Goal: Find specific page/section: Find specific page/section

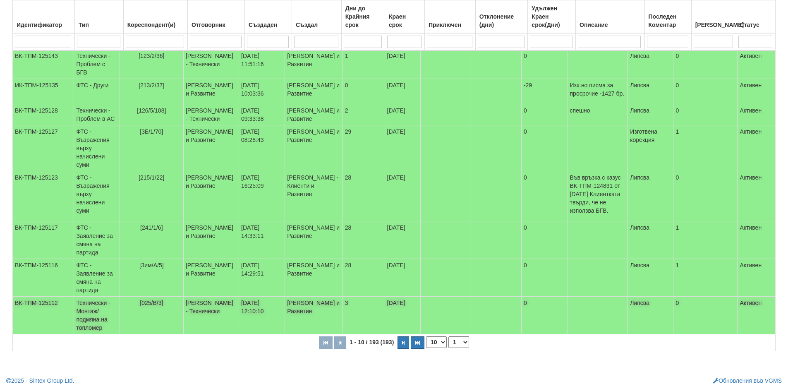
scroll to position [219, 0]
click at [402, 341] on icon "button" at bounding box center [403, 342] width 2 height 5
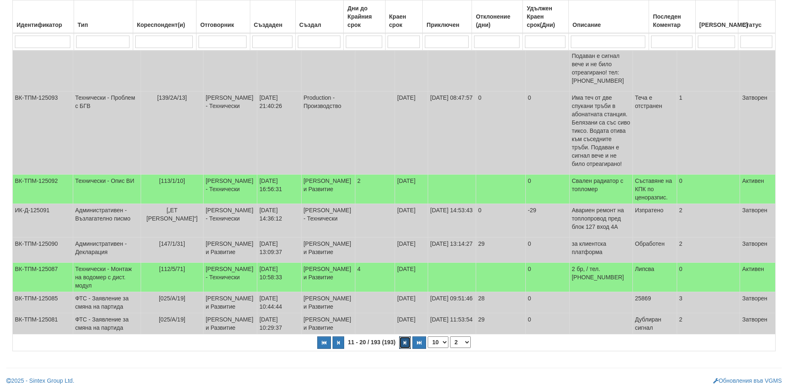
scroll to position [268, 0]
click at [168, 263] on td "[112/5/71]" at bounding box center [172, 277] width 63 height 29
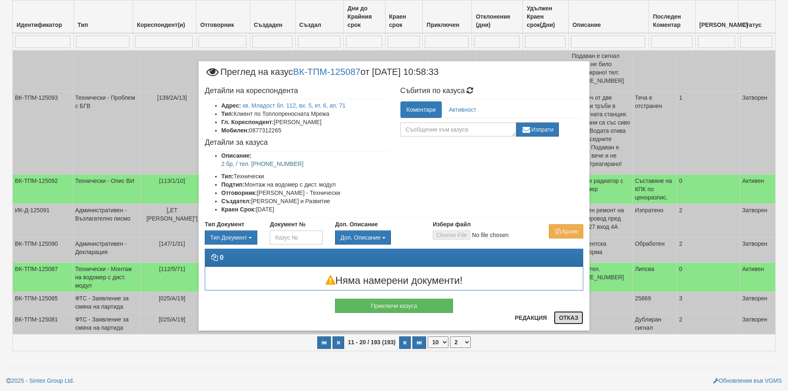
click at [568, 319] on button "Отказ" at bounding box center [568, 317] width 29 height 13
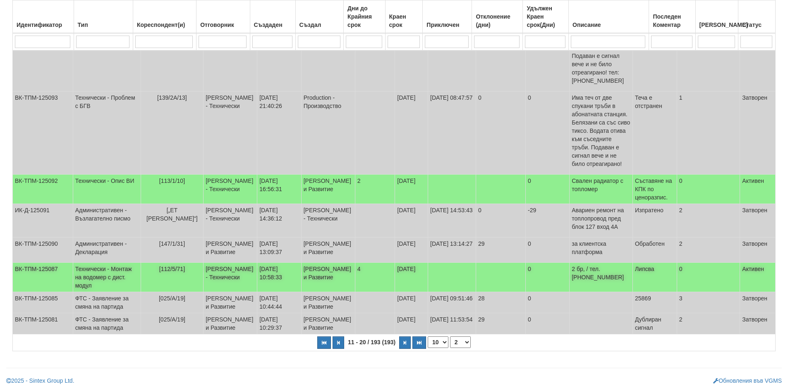
click at [580, 265] on p "2 бр, / тел. [PHONE_NUMBER]" at bounding box center [601, 273] width 59 height 17
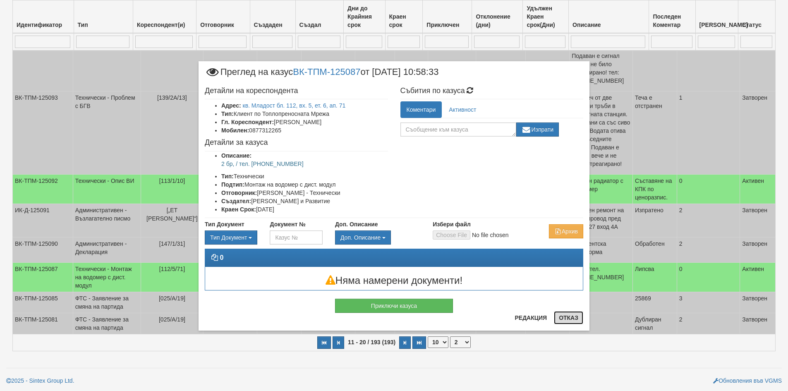
click at [578, 321] on button "Отказ" at bounding box center [568, 317] width 29 height 13
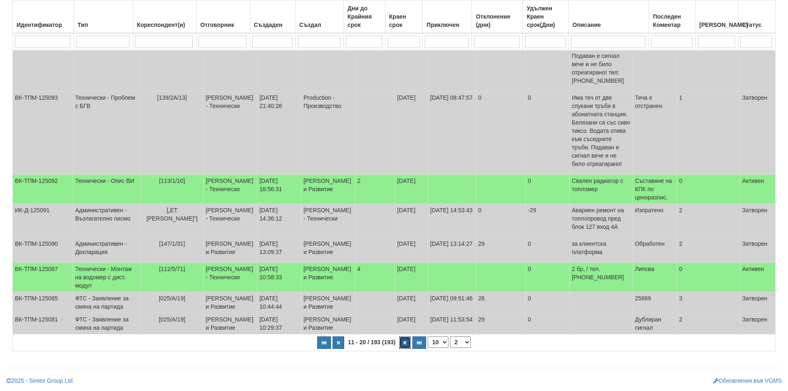
click at [403, 343] on button "button" at bounding box center [405, 342] width 12 height 12
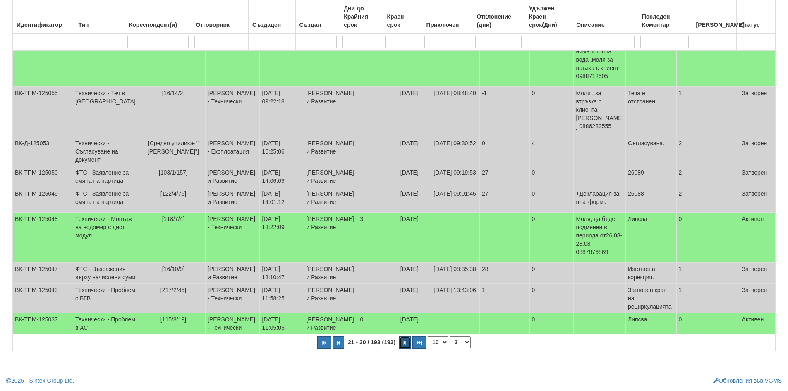
click at [403, 345] on button "button" at bounding box center [405, 342] width 12 height 12
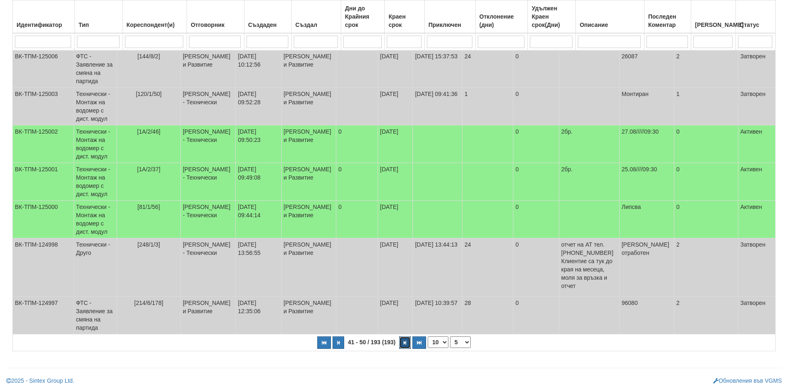
scroll to position [219, 0]
click at [405, 345] on icon "button" at bounding box center [405, 342] width 2 height 5
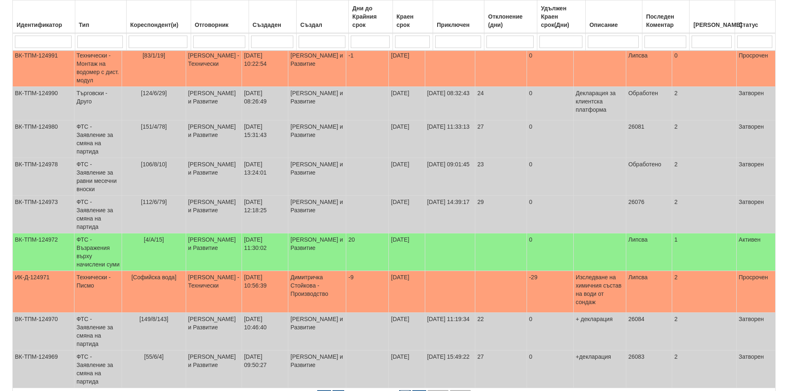
click at [405, 390] on icon "button" at bounding box center [405, 396] width 2 height 5
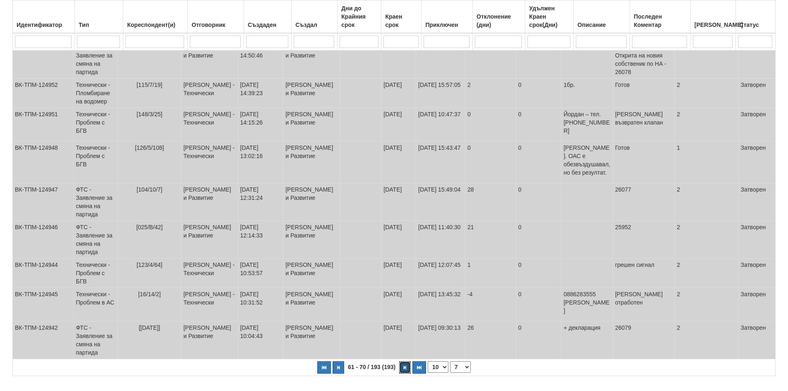
scroll to position [202, 0]
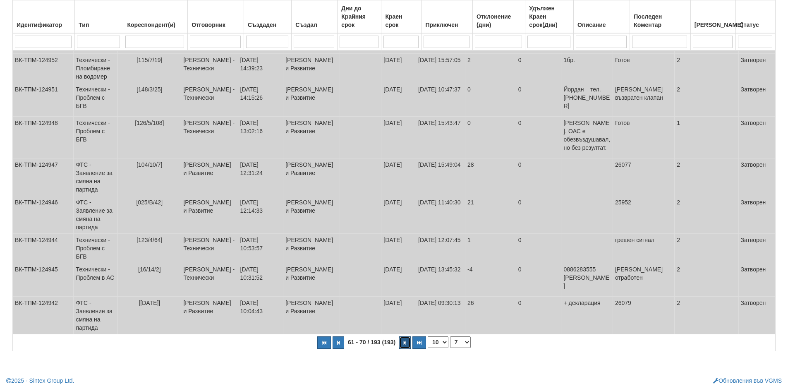
click at [405, 345] on icon "button" at bounding box center [405, 342] width 2 height 5
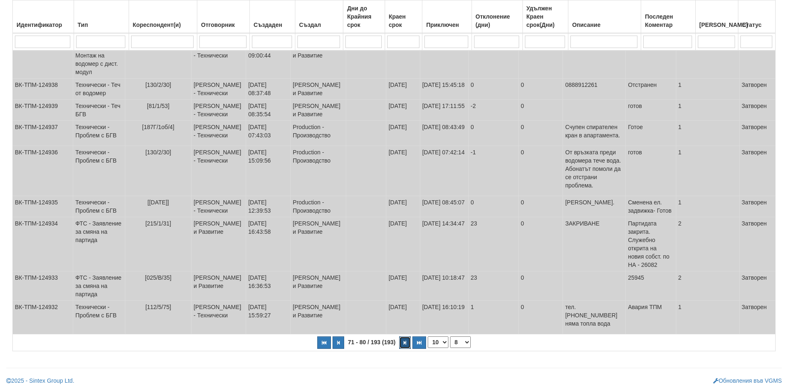
click at [405, 345] on icon "button" at bounding box center [405, 342] width 2 height 5
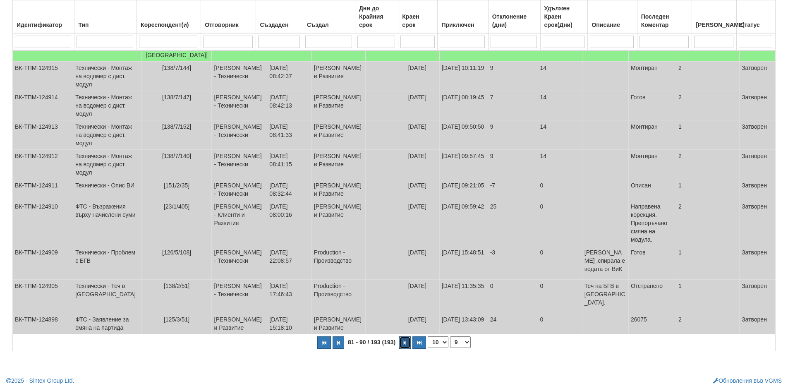
click at [405, 345] on icon "button" at bounding box center [405, 342] width 2 height 5
select select "10"
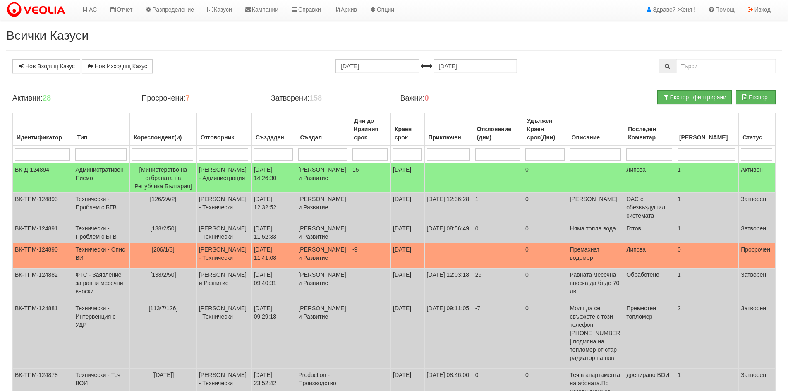
scroll to position [0, 0]
click at [222, 11] on link "Казуси" at bounding box center [219, 10] width 38 height 21
